Goal: Information Seeking & Learning: Learn about a topic

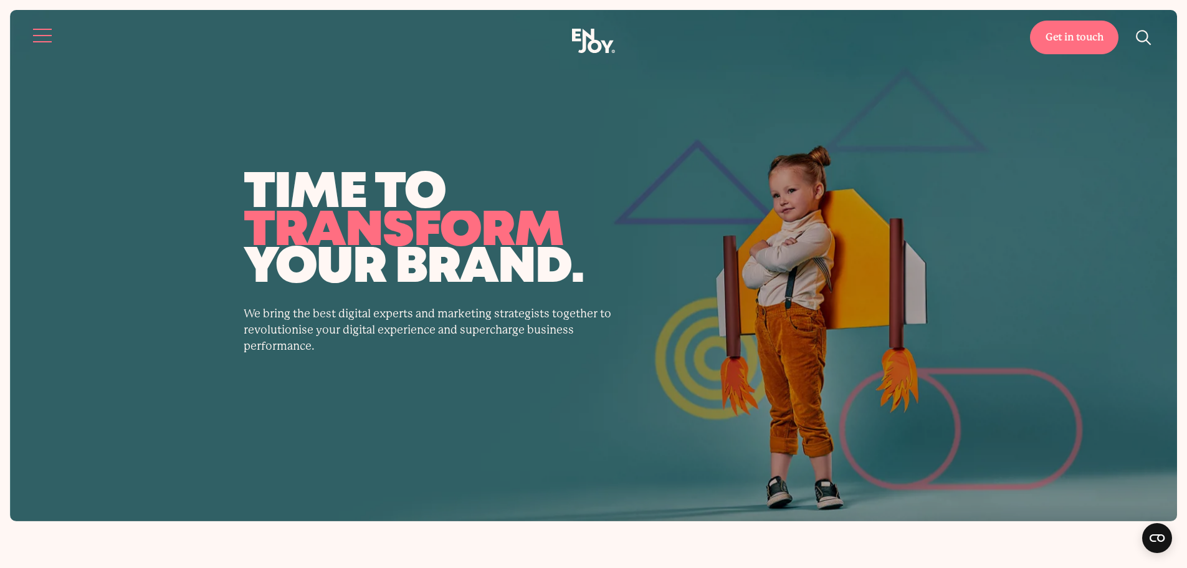
click at [50, 43] on button "Site navigation" at bounding box center [43, 35] width 26 height 26
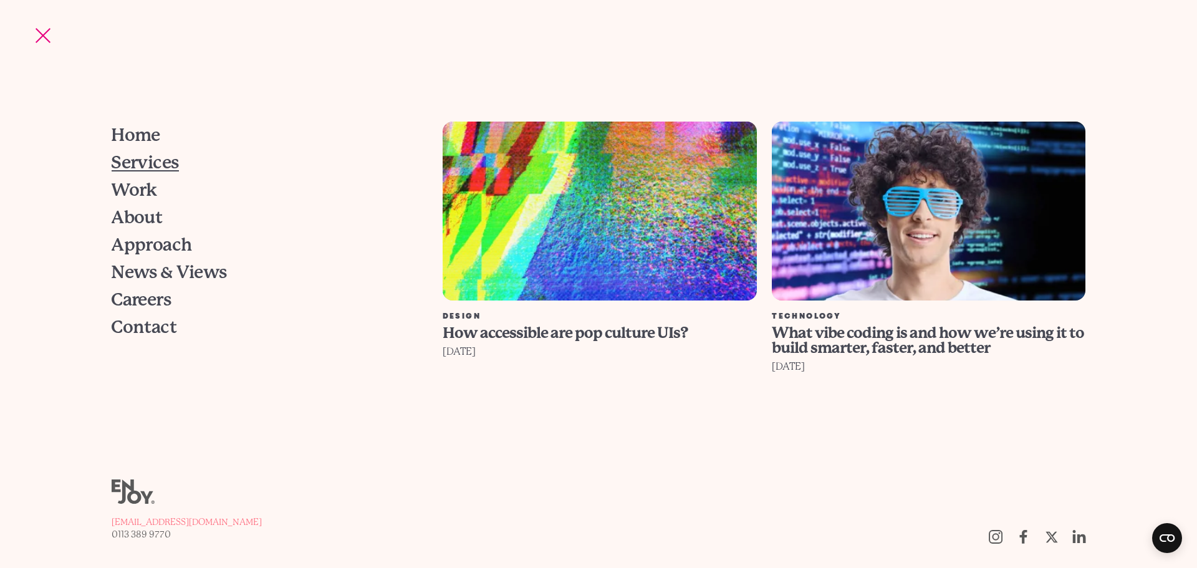
click at [128, 154] on span "Services" at bounding box center [146, 162] width 68 height 17
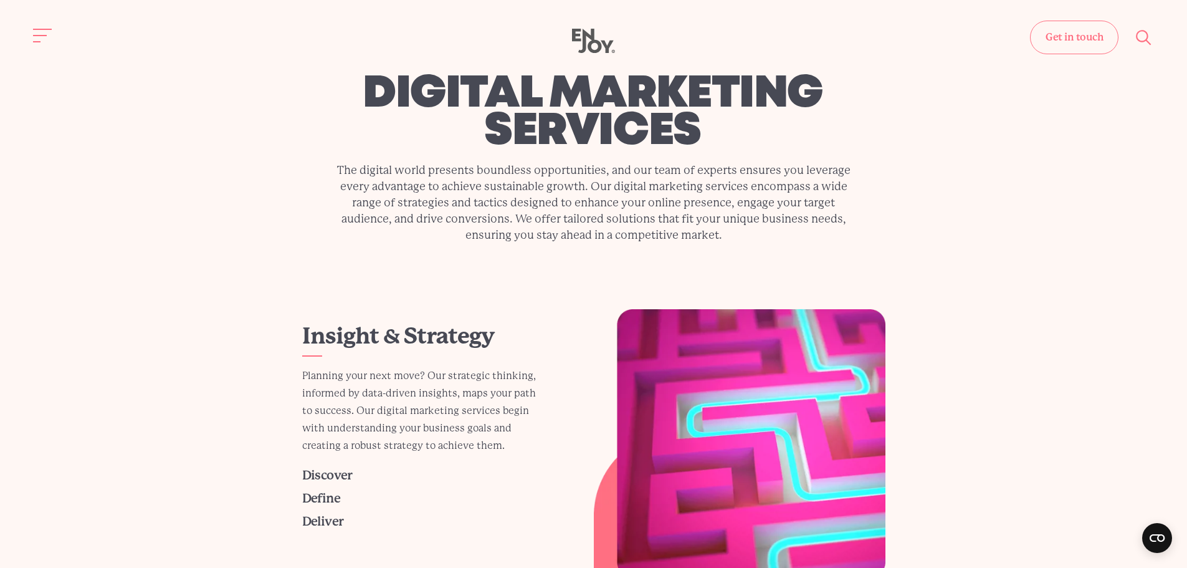
click at [1144, 42] on use "Site search" at bounding box center [1143, 37] width 15 height 15
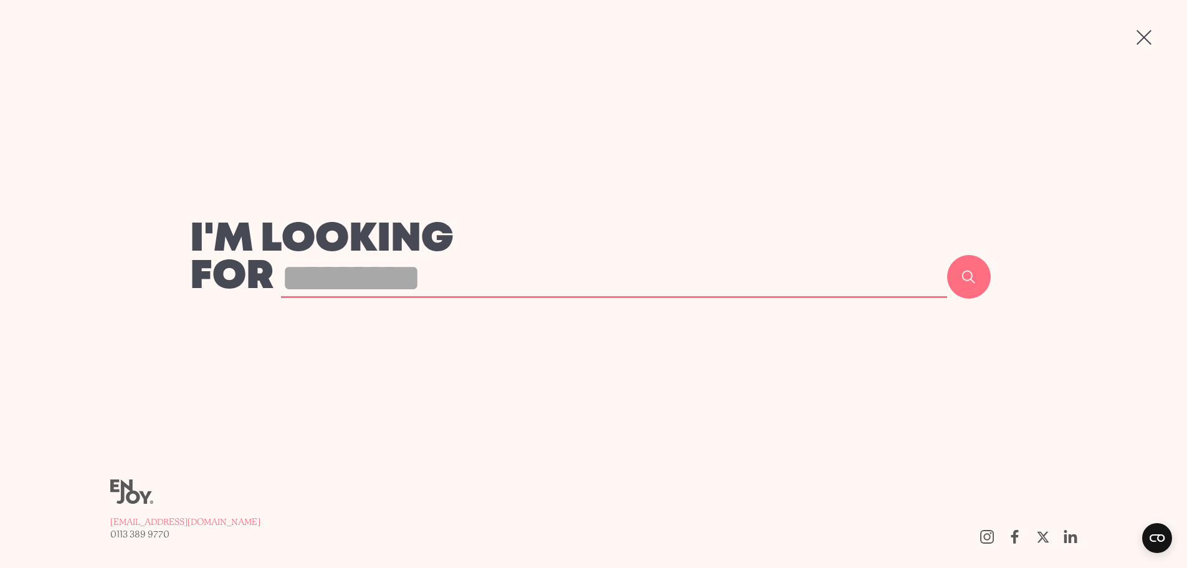
click at [650, 291] on input "text" at bounding box center [614, 278] width 666 height 39
type input "*********"
click at [947, 255] on button "Search" at bounding box center [969, 277] width 44 height 44
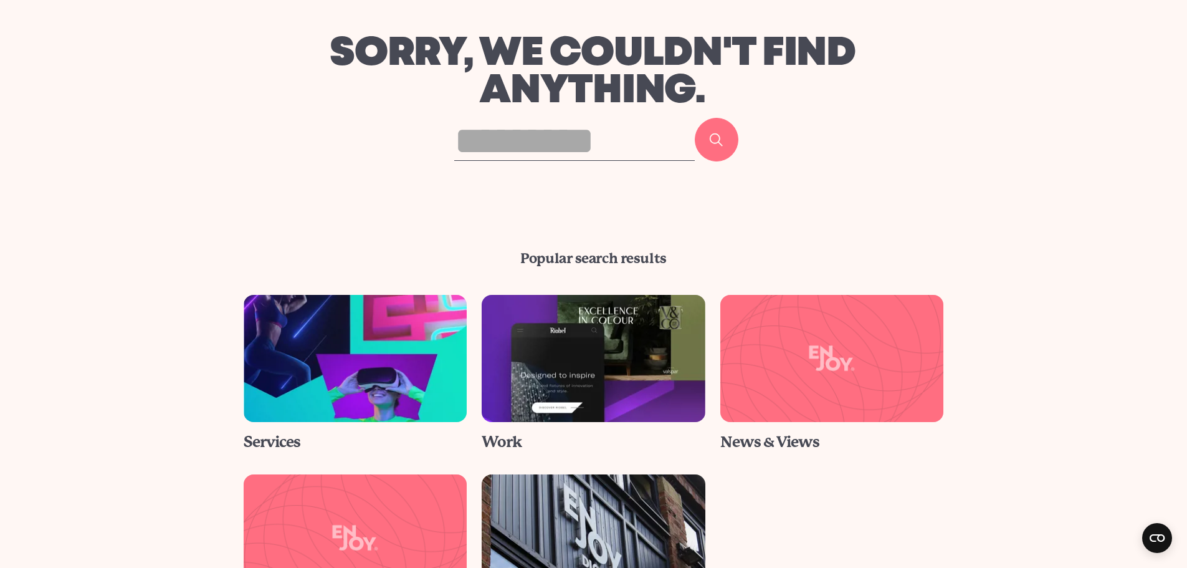
scroll to position [187, 0]
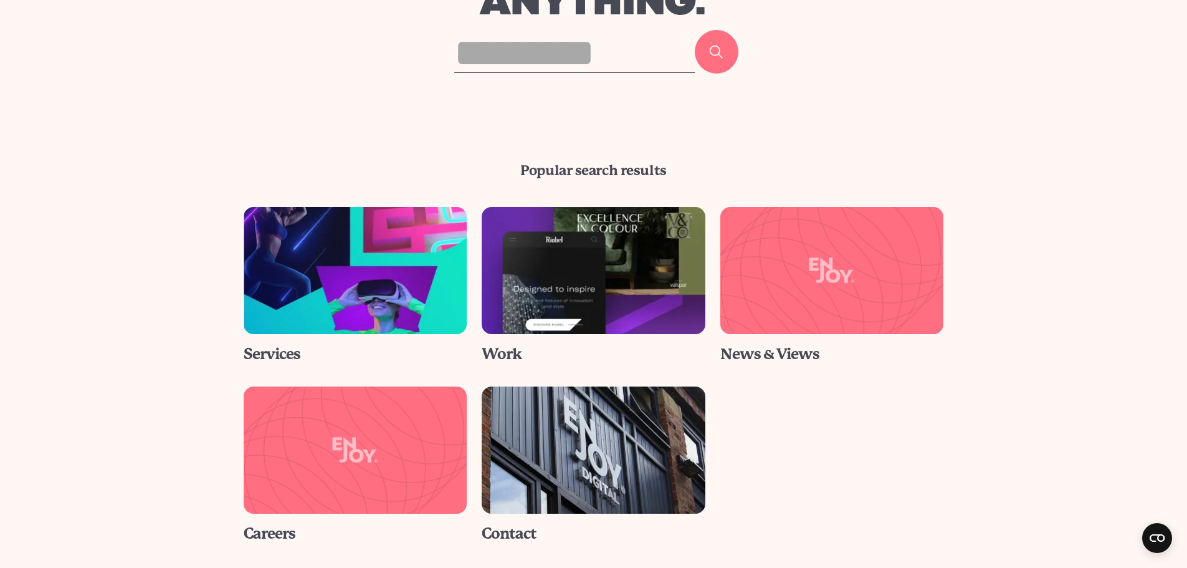
click at [618, 264] on img at bounding box center [594, 270] width 246 height 140
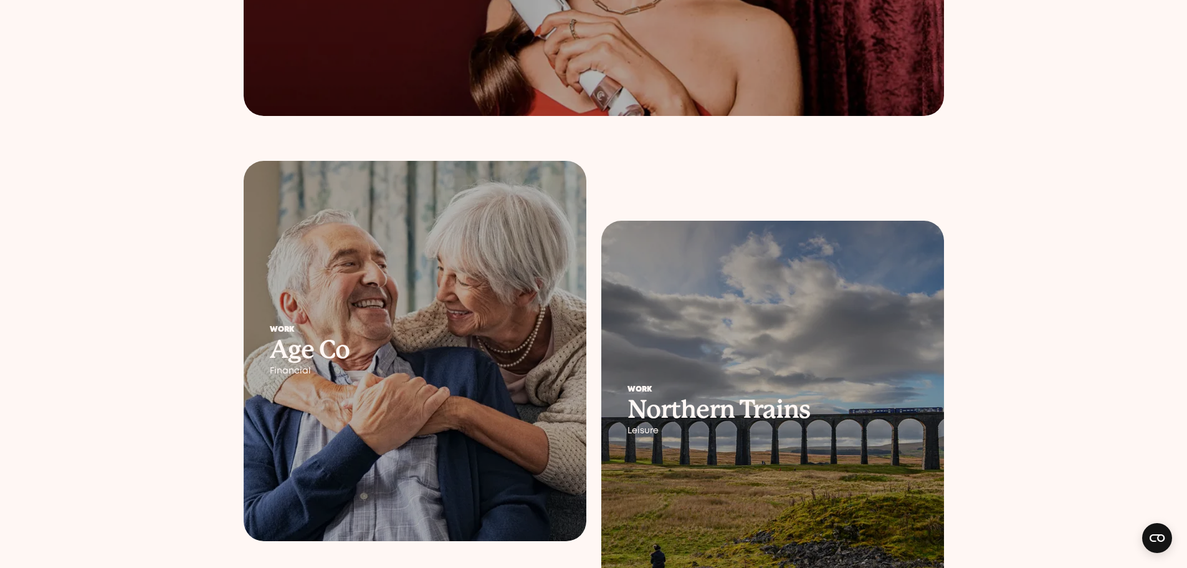
scroll to position [1247, 0]
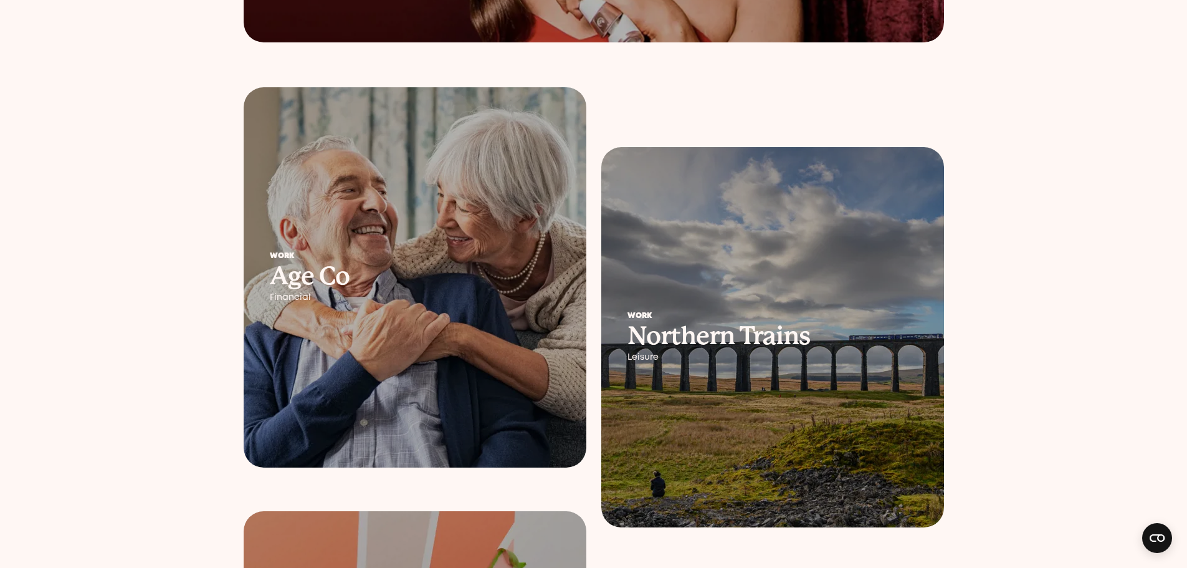
click at [618, 264] on div at bounding box center [773, 337] width 343 height 380
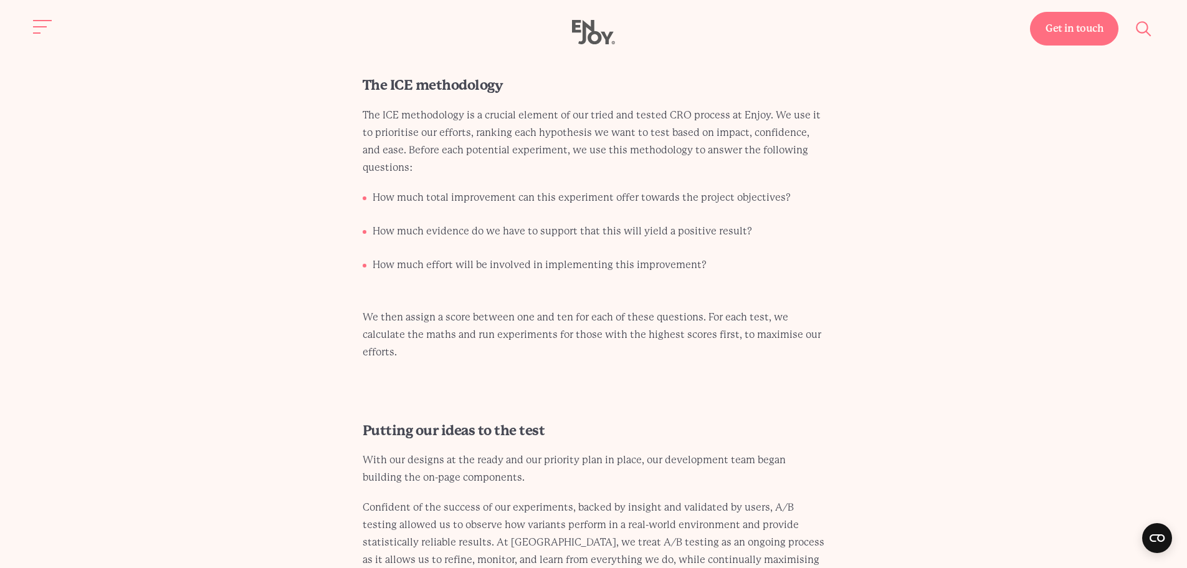
scroll to position [3678, 0]
